Goal: Task Accomplishment & Management: Manage account settings

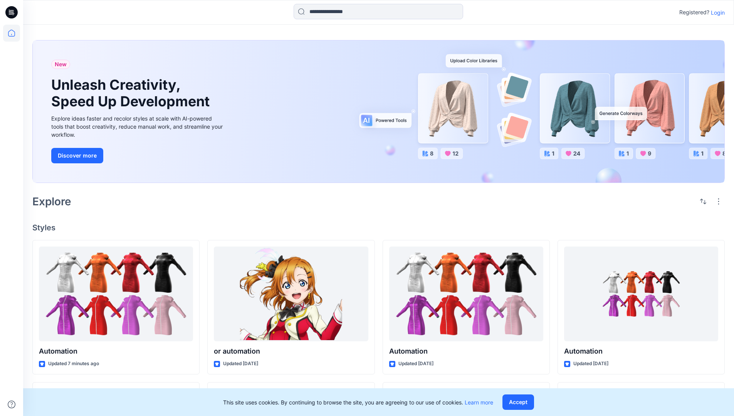
click at [716, 12] on p "Login" at bounding box center [718, 12] width 14 height 8
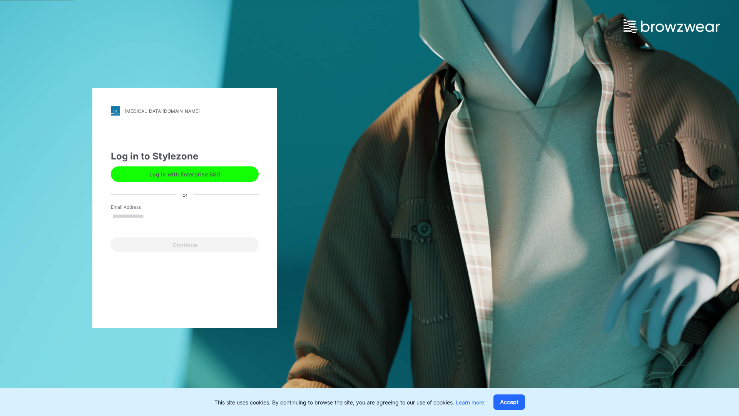
click at [152, 216] on input "Email Address" at bounding box center [185, 217] width 148 height 12
type input "**********"
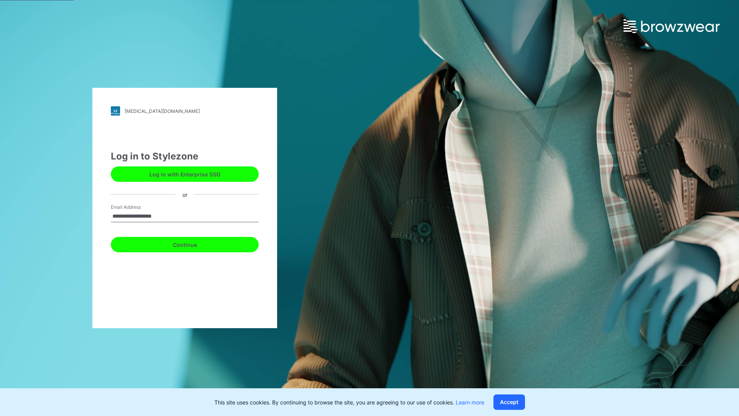
click at [193, 243] on button "Continue" at bounding box center [185, 244] width 148 height 15
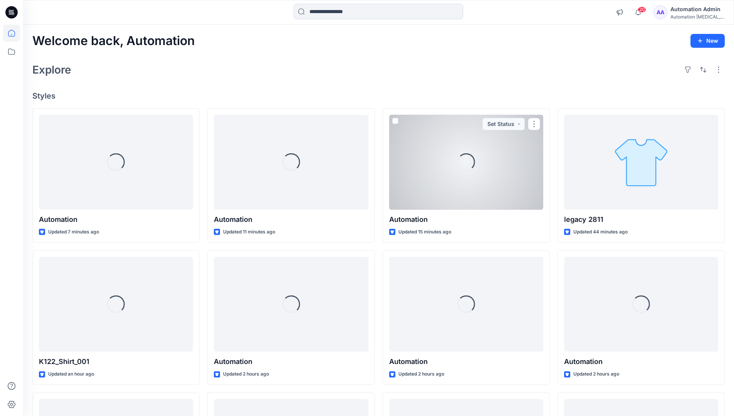
click at [15, 33] on icon at bounding box center [11, 33] width 7 height 7
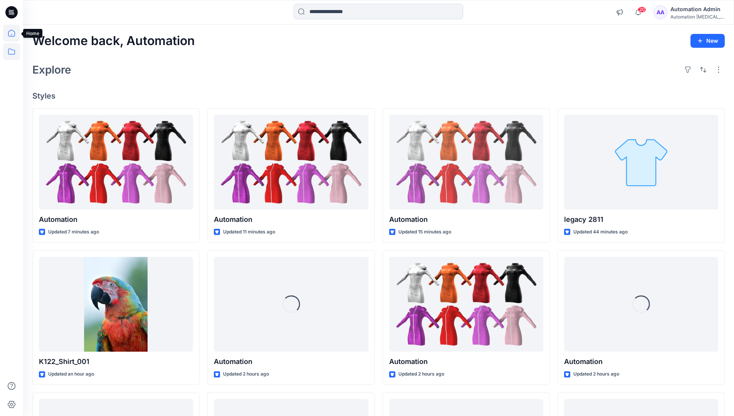
click at [11, 54] on icon at bounding box center [11, 51] width 17 height 17
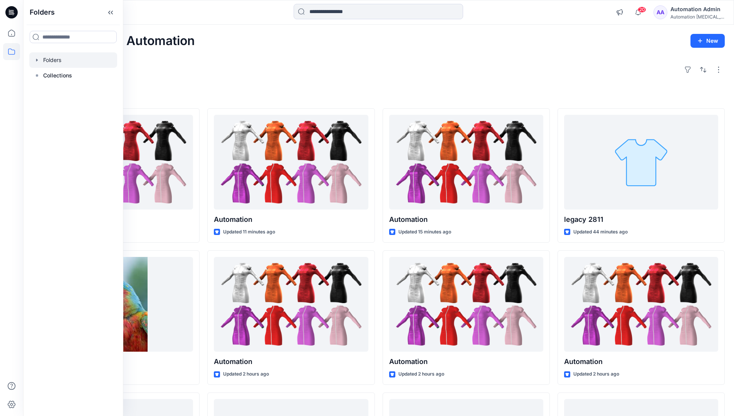
click at [49, 60] on div at bounding box center [73, 59] width 88 height 15
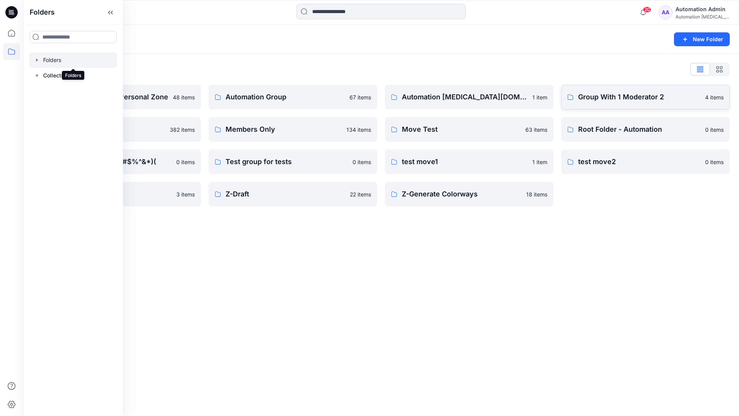
click at [608, 101] on p "Group With 1 Moderator 2" at bounding box center [639, 97] width 122 height 11
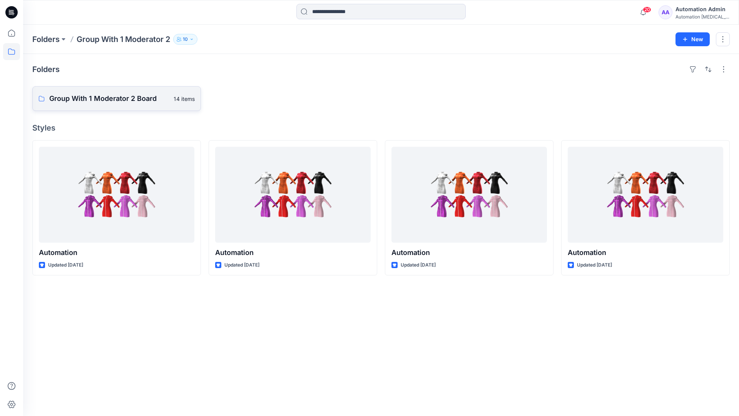
click at [133, 104] on link "Group With 1 Moderator 2 Board 14 items" at bounding box center [116, 98] width 169 height 25
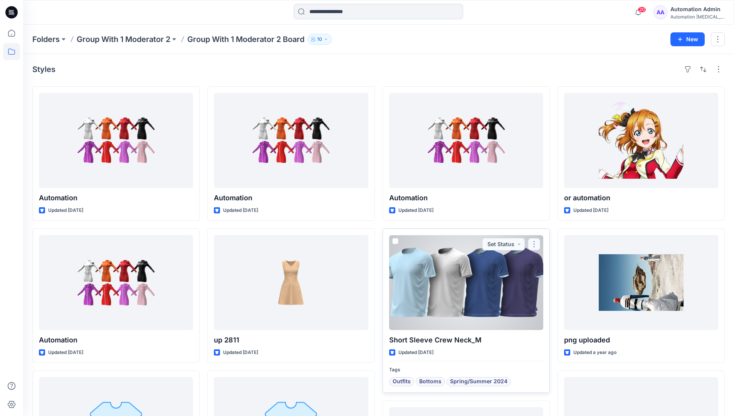
click at [532, 248] on button "button" at bounding box center [534, 244] width 12 height 12
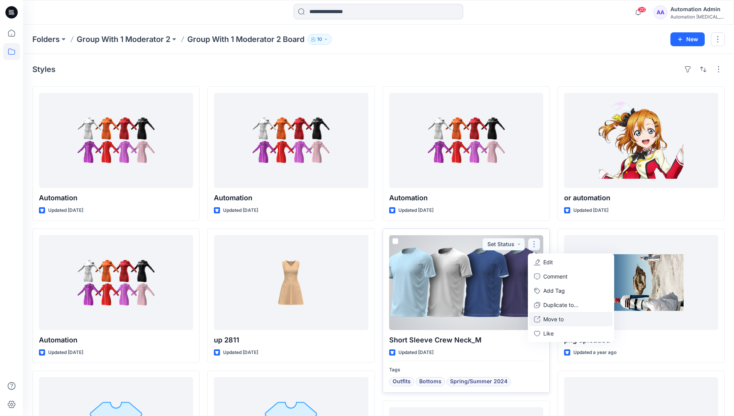
click at [556, 320] on p "Move to" at bounding box center [553, 319] width 20 height 8
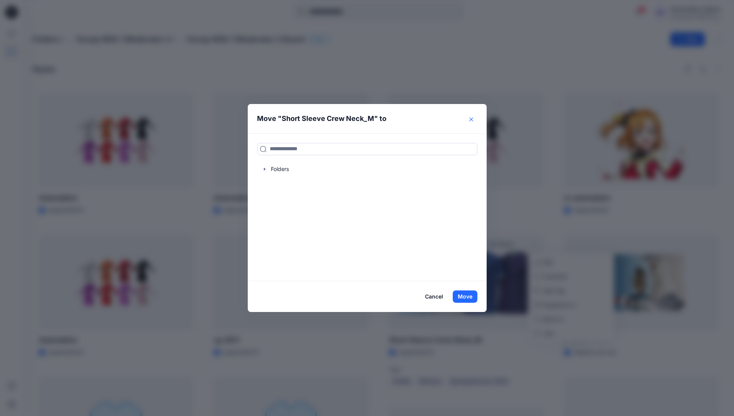
click at [473, 119] on icon "Close" at bounding box center [471, 119] width 4 height 4
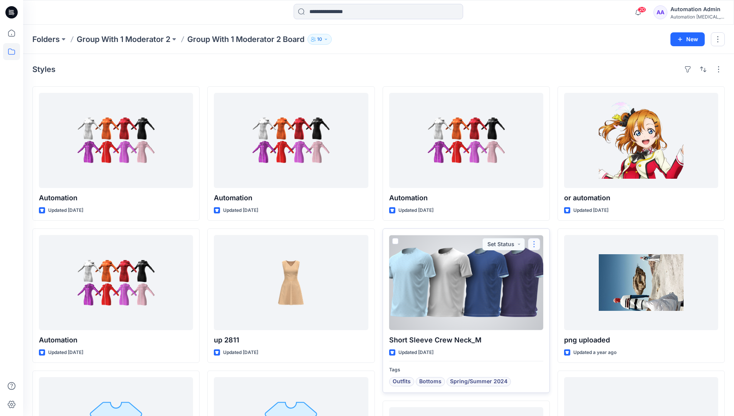
click at [535, 245] on button "button" at bounding box center [534, 244] width 12 height 12
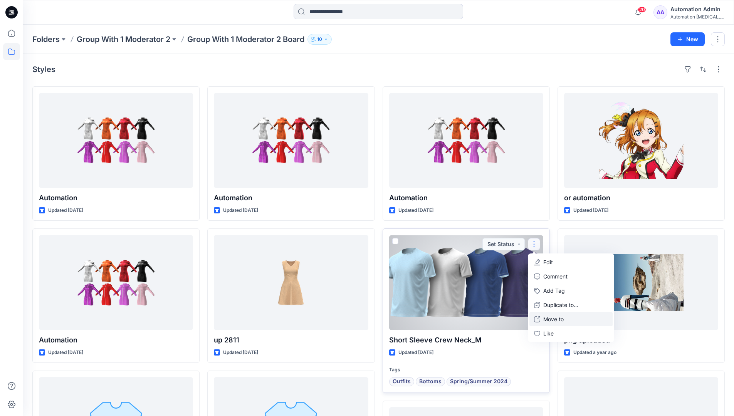
click at [561, 317] on p "Move to" at bounding box center [553, 319] width 20 height 8
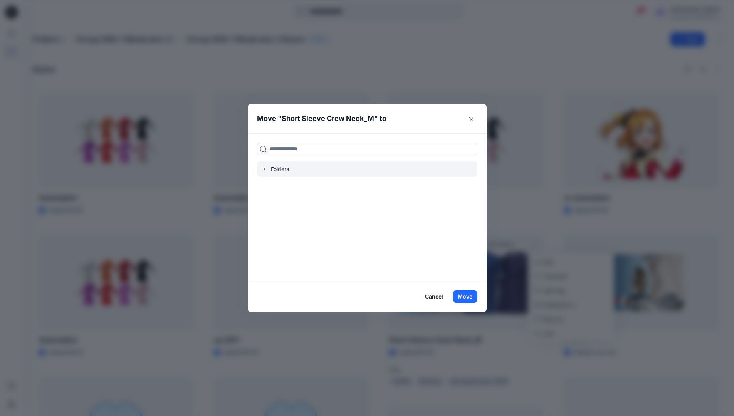
click at [274, 168] on div at bounding box center [367, 168] width 220 height 15
click at [265, 169] on icon "button" at bounding box center [265, 169] width 6 height 6
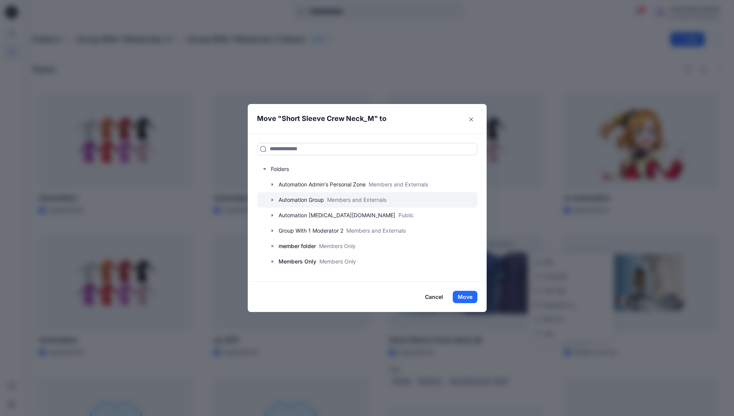
click at [303, 198] on div at bounding box center [367, 199] width 220 height 15
click at [473, 121] on button "Close" at bounding box center [471, 119] width 12 height 12
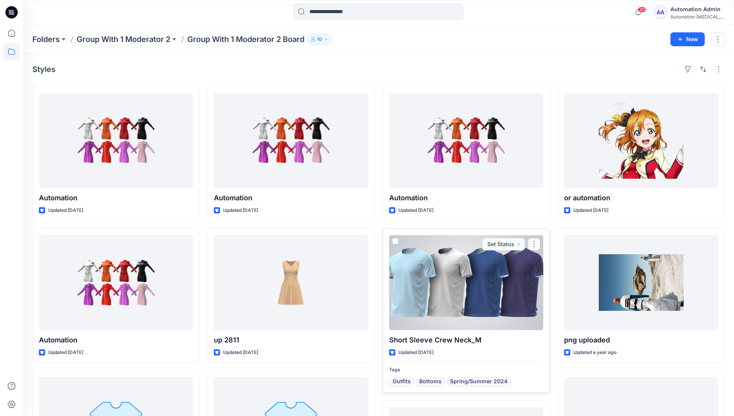
click at [534, 244] on button "button" at bounding box center [534, 244] width 12 height 12
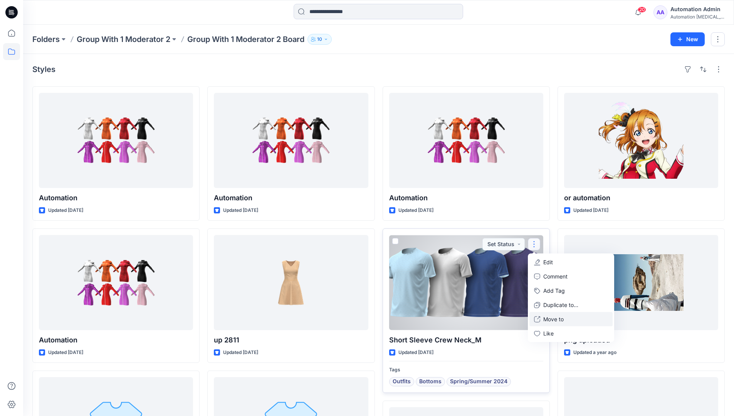
click at [547, 319] on p "Move to" at bounding box center [553, 319] width 20 height 8
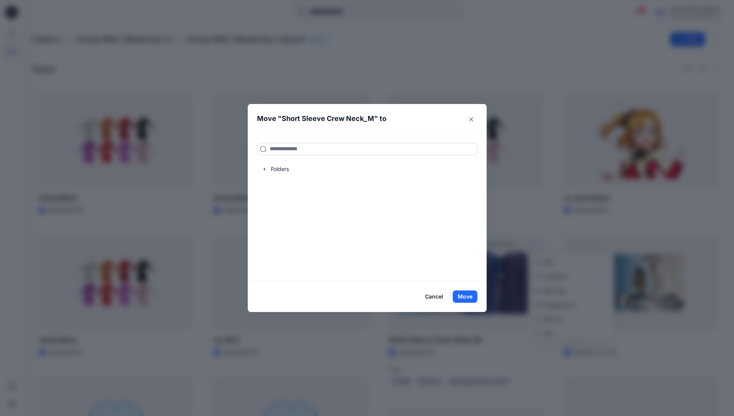
click at [431, 297] on button "Cancel" at bounding box center [434, 296] width 28 height 12
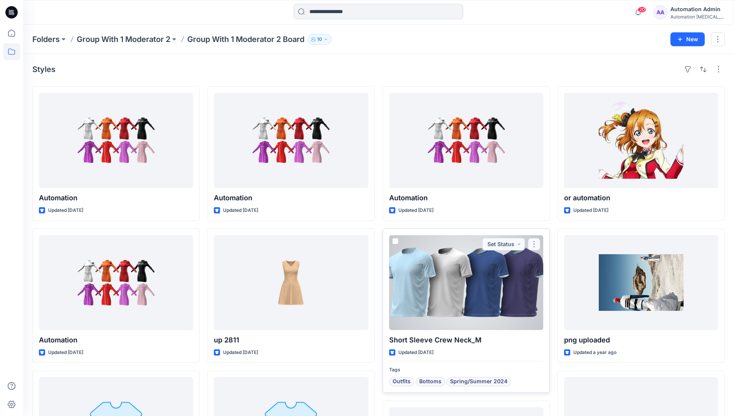
click at [533, 246] on button "button" at bounding box center [534, 244] width 12 height 12
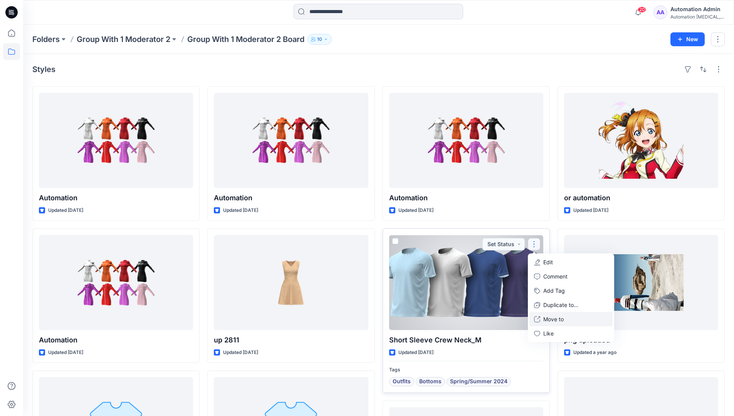
click at [548, 316] on p "Move to" at bounding box center [553, 319] width 20 height 8
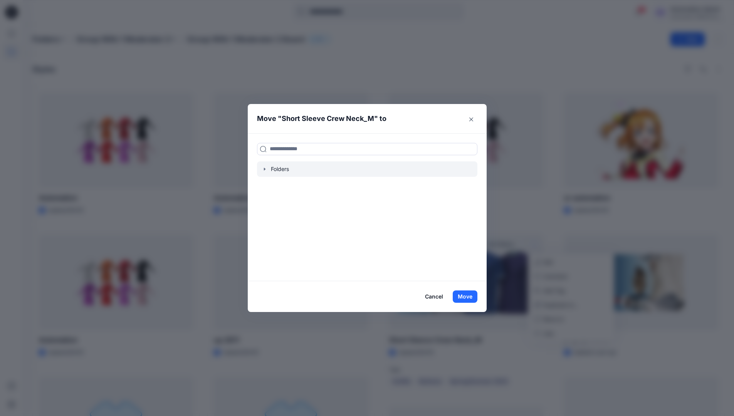
click at [274, 171] on div at bounding box center [367, 168] width 220 height 15
click at [268, 169] on icon "button" at bounding box center [265, 169] width 6 height 6
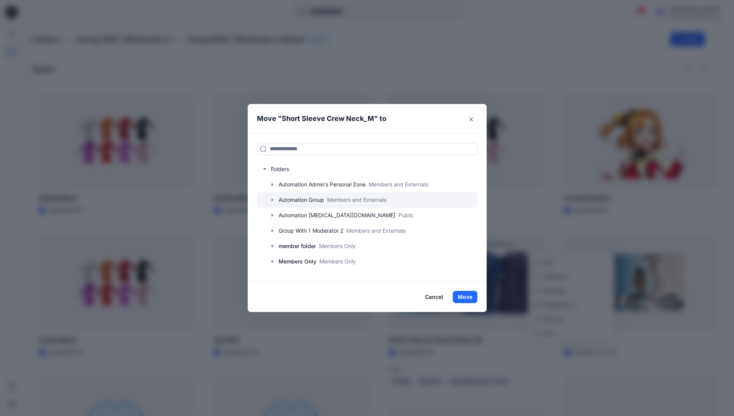
click at [282, 199] on div at bounding box center [367, 199] width 220 height 15
click at [434, 295] on button "Cancel" at bounding box center [434, 297] width 28 height 12
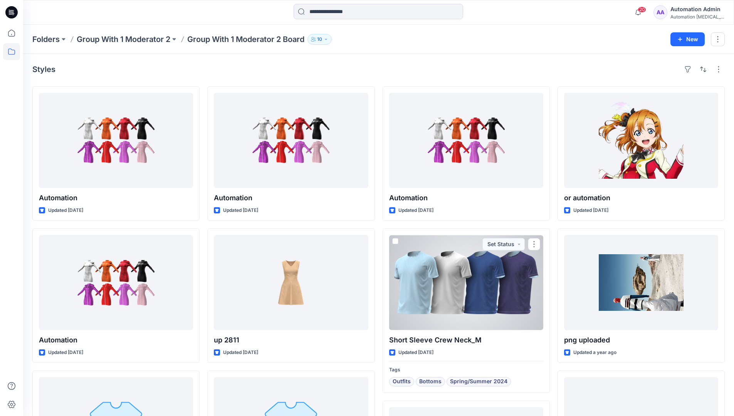
click at [685, 17] on div "Automation [MEDICAL_DATA]..." at bounding box center [697, 17] width 54 height 6
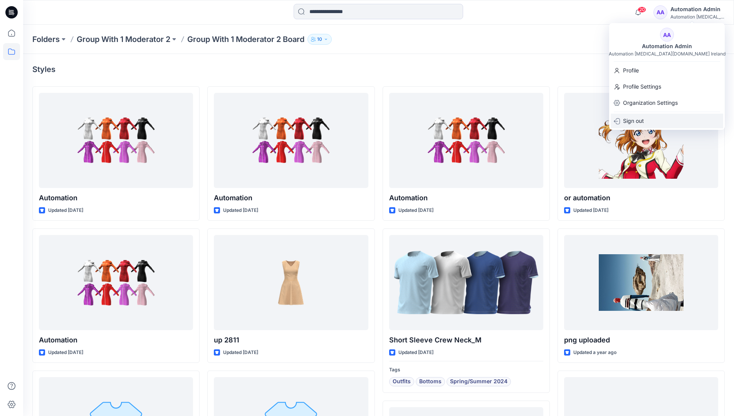
click at [640, 121] on p "Sign out" at bounding box center [633, 121] width 21 height 15
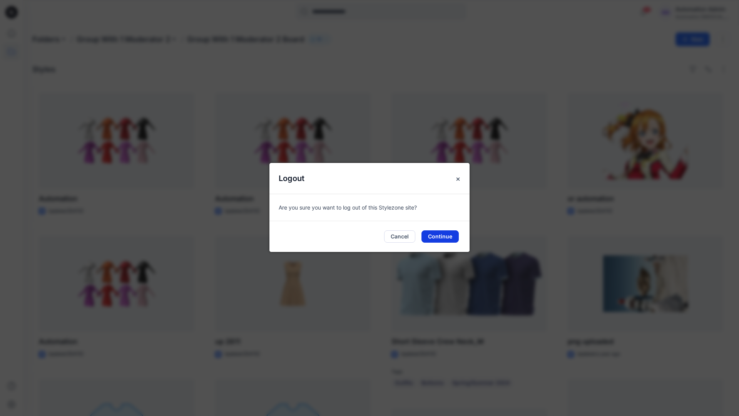
click at [446, 232] on button "Continue" at bounding box center [440, 236] width 37 height 12
